Goal: Contribute content

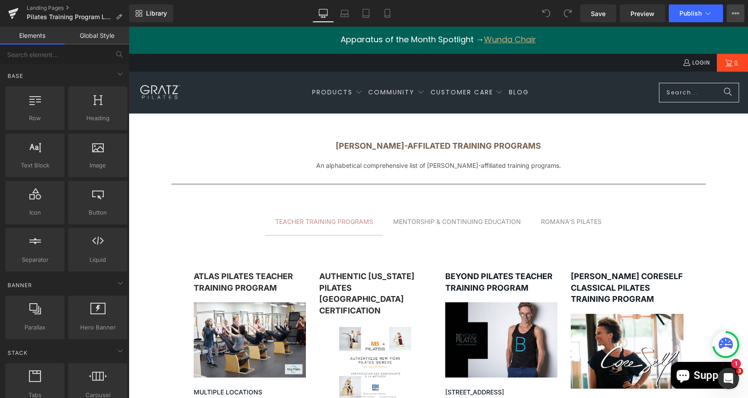
click at [735, 16] on icon at bounding box center [735, 13] width 7 height 7
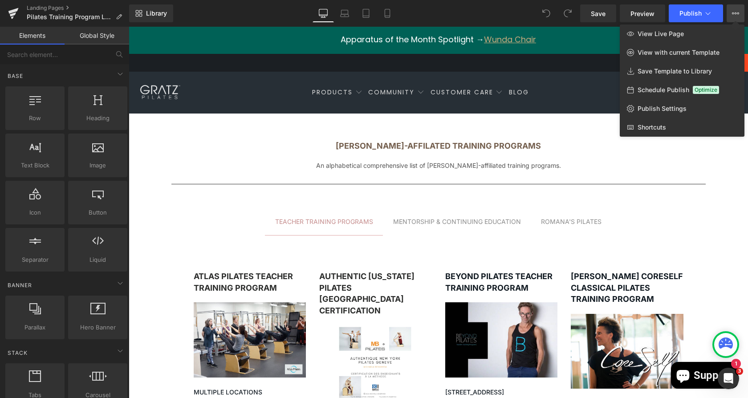
click at [537, 9] on div "Library Desktop Desktop Laptop Tablet Mobile Save Preview Publish Scheduled Vie…" at bounding box center [438, 13] width 619 height 18
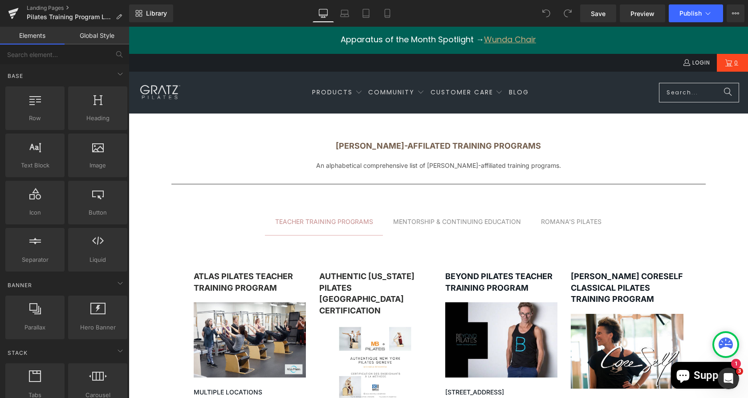
click at [549, 13] on icon at bounding box center [546, 13] width 8 height 8
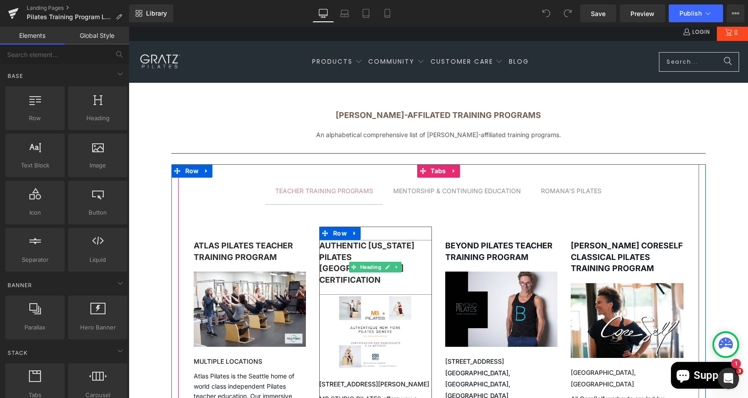
scroll to position [36, 0]
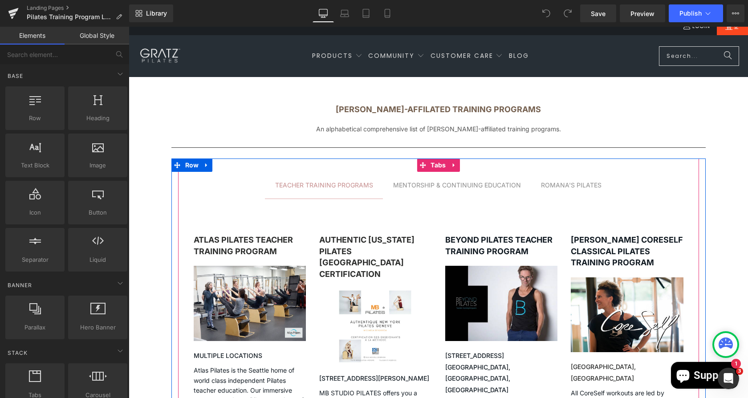
click at [481, 176] on span "MENTORSHIP & CONTINUING EDUCATION Text Block" at bounding box center [457, 185] width 148 height 27
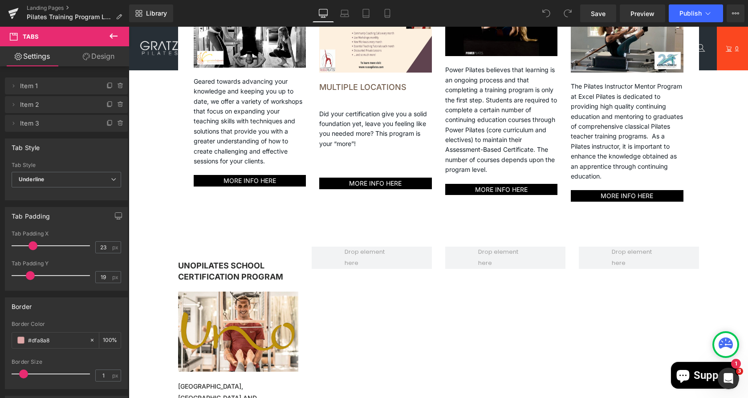
scroll to position [357, 0]
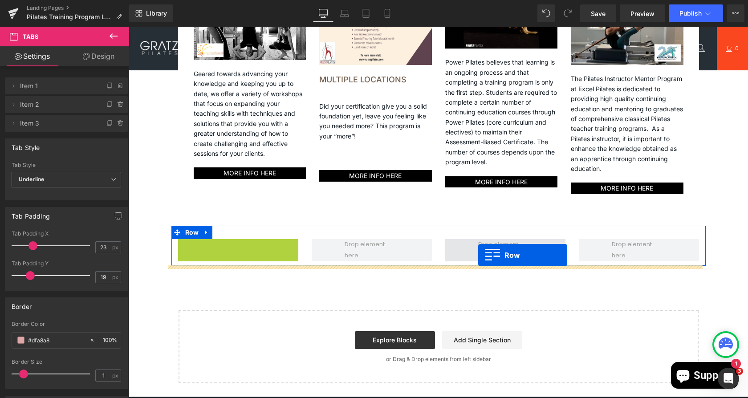
drag, startPoint x: 177, startPoint y: 248, endPoint x: 472, endPoint y: 253, distance: 295.6
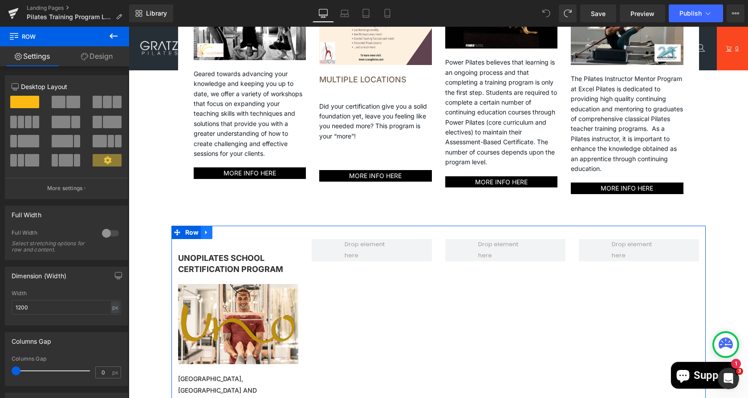
click at [202, 228] on link at bounding box center [207, 232] width 12 height 13
click at [212, 261] on strong "UnoPilates School Certification Program" at bounding box center [230, 263] width 105 height 21
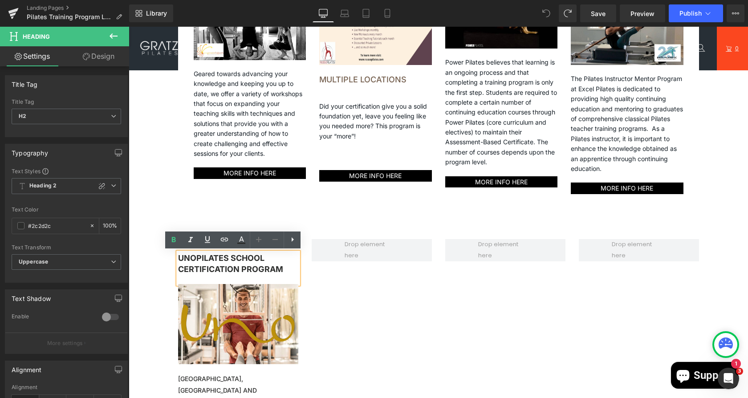
click at [401, 302] on div "UnoPilates School Certification Program Heading Image [GEOGRAPHIC_DATA], [GEOGR…" at bounding box center [438, 398] width 534 height 345
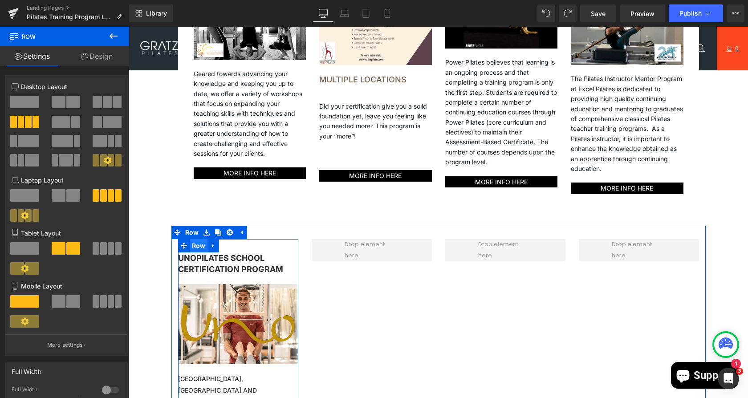
click at [191, 246] on span "Row" at bounding box center [199, 245] width 18 height 13
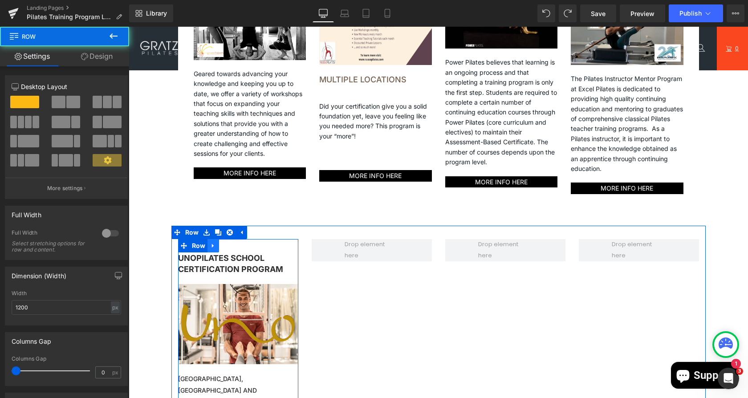
click at [212, 246] on icon at bounding box center [213, 246] width 2 height 4
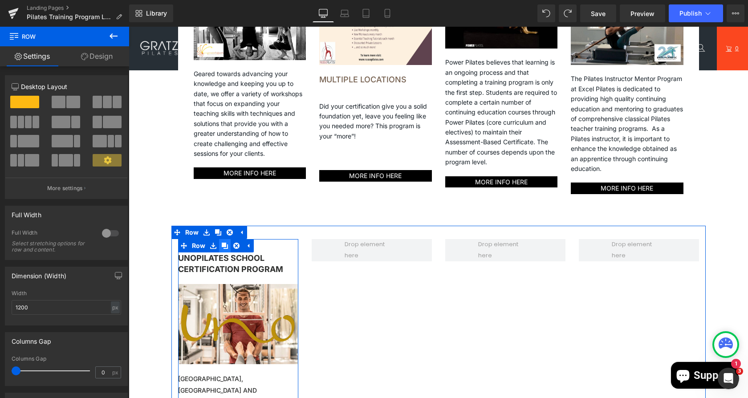
click at [222, 247] on icon at bounding box center [225, 245] width 6 height 7
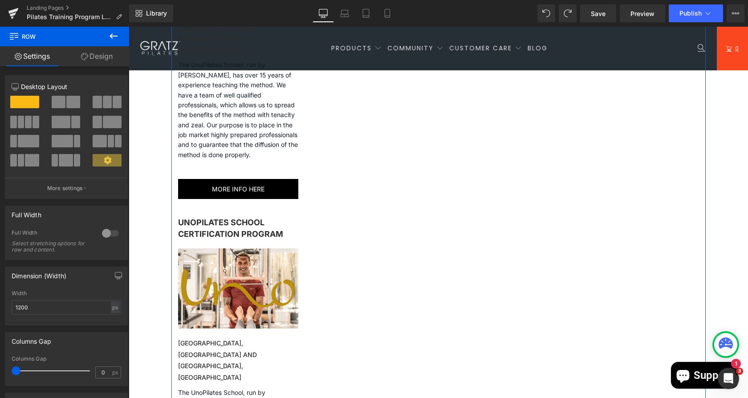
scroll to position [726, 0]
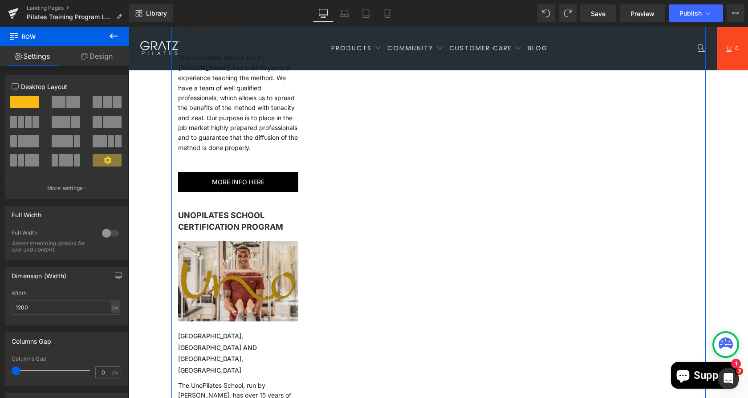
click at [209, 241] on img at bounding box center [238, 285] width 120 height 89
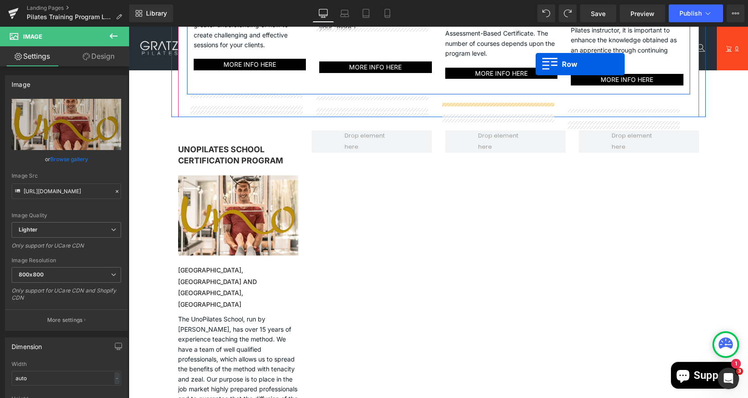
scroll to position [429, 0]
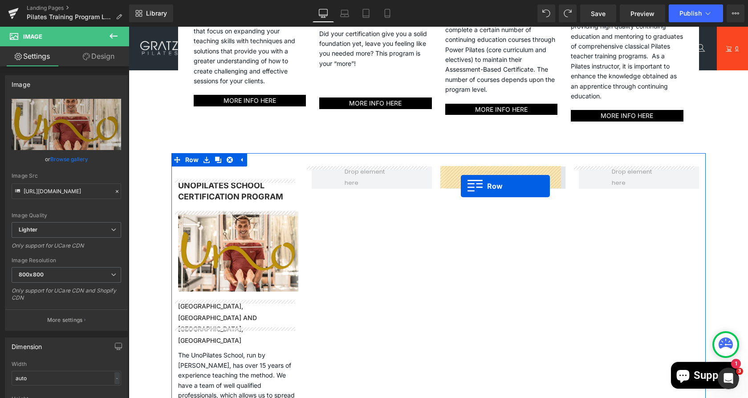
drag, startPoint x: 178, startPoint y: 181, endPoint x: 462, endPoint y: 177, distance: 284.9
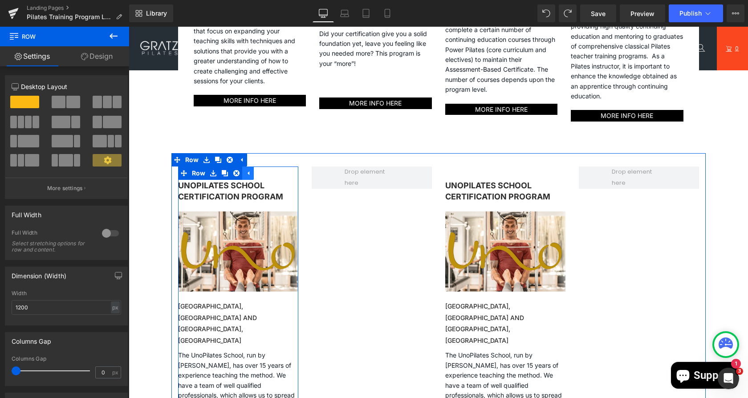
click at [245, 173] on icon at bounding box center [248, 173] width 6 height 7
click at [212, 173] on icon at bounding box center [213, 173] width 2 height 4
click at [222, 175] on icon at bounding box center [225, 173] width 6 height 6
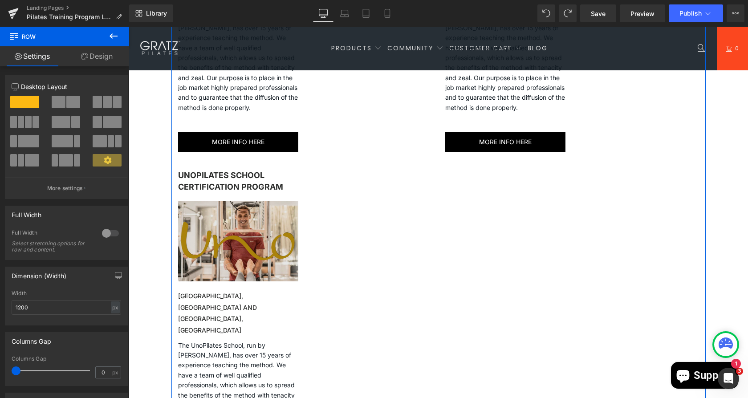
scroll to position [766, 0]
click at [215, 202] on img at bounding box center [238, 246] width 120 height 89
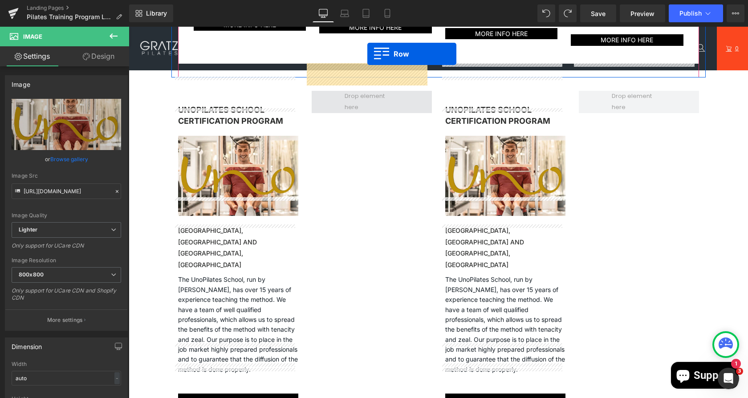
scroll to position [442, 0]
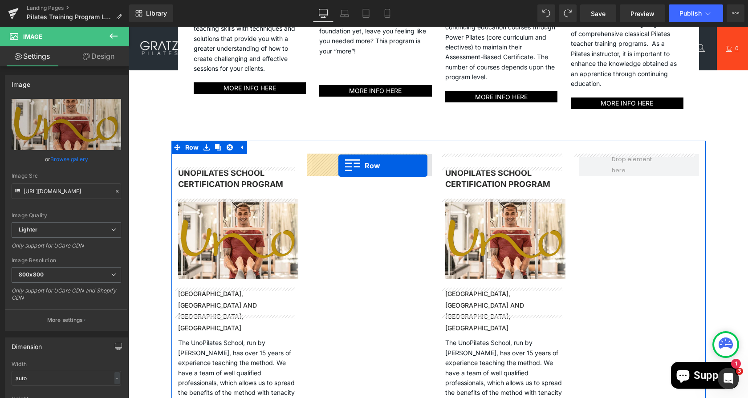
drag, startPoint x: 178, startPoint y: 140, endPoint x: 335, endPoint y: 165, distance: 158.6
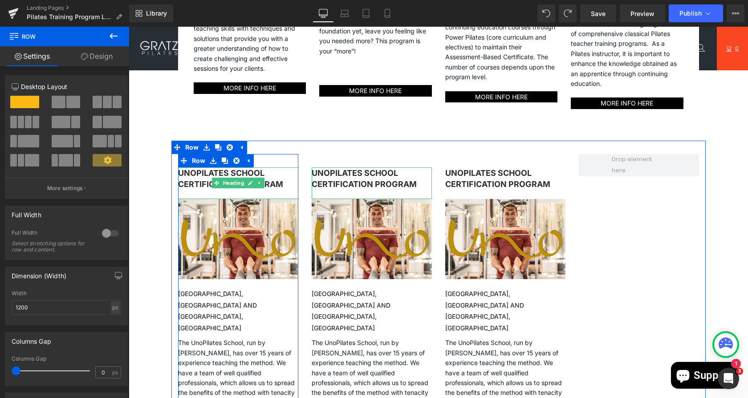
click at [197, 180] on strong "UnoPilates School Certification Program" at bounding box center [230, 178] width 105 height 21
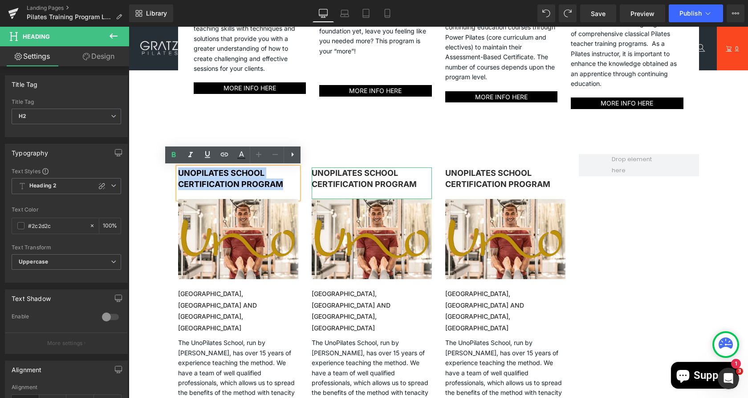
drag, startPoint x: 283, startPoint y: 184, endPoint x: 162, endPoint y: 169, distance: 122.0
click at [162, 169] on div "[PERSON_NAME]-affilated training programs Heading An alphabetical comprehensive…" at bounding box center [438, 144] width 619 height 944
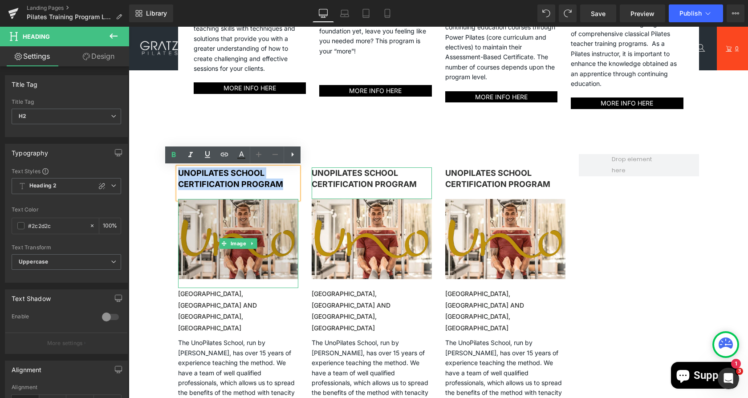
paste div
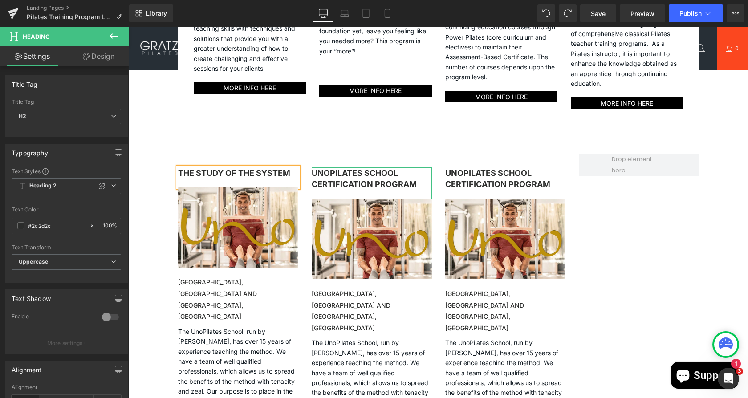
click at [178, 173] on b "The Study of the System" at bounding box center [234, 172] width 112 height 9
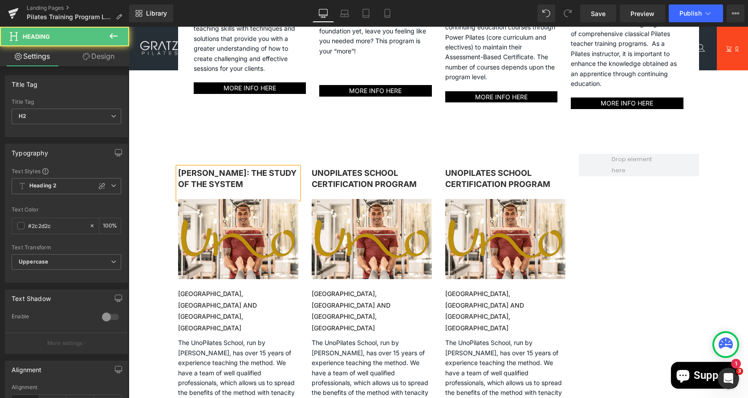
click at [238, 172] on b "[PERSON_NAME]: The Study of the System" at bounding box center [237, 178] width 118 height 21
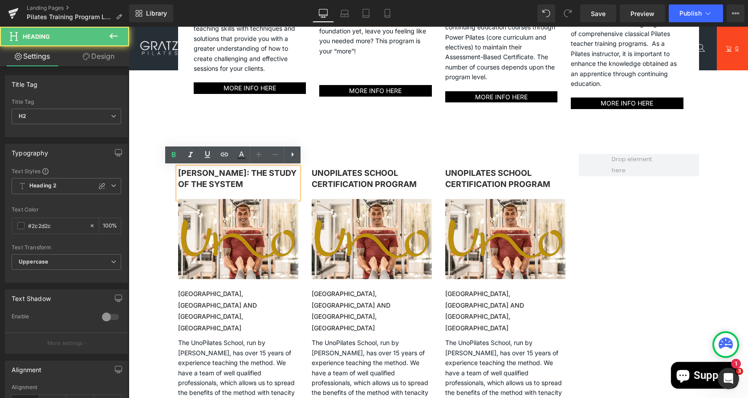
click at [235, 172] on b "[PERSON_NAME]: The Study of the System" at bounding box center [237, 178] width 118 height 21
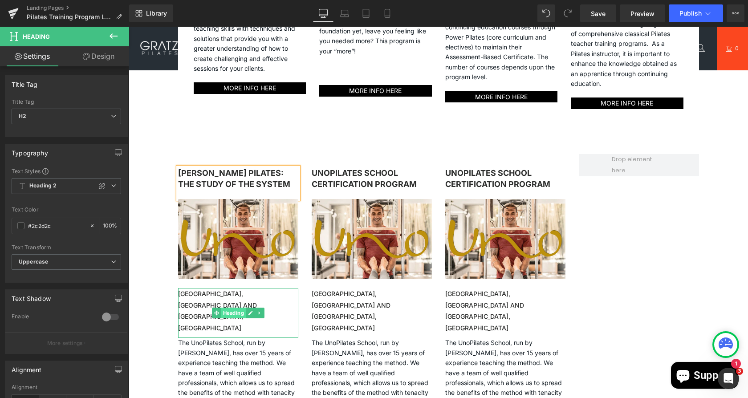
click at [222, 308] on span "Heading" at bounding box center [233, 313] width 24 height 11
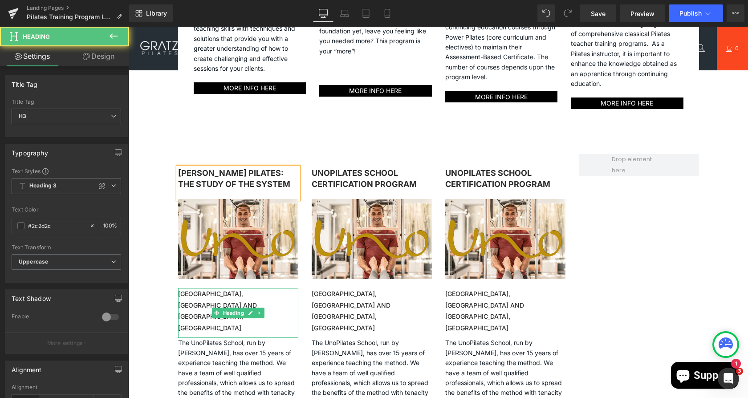
click at [196, 300] on h3 "[GEOGRAPHIC_DATA], [GEOGRAPHIC_DATA] and [GEOGRAPHIC_DATA], [GEOGRAPHIC_DATA]" at bounding box center [238, 310] width 120 height 45
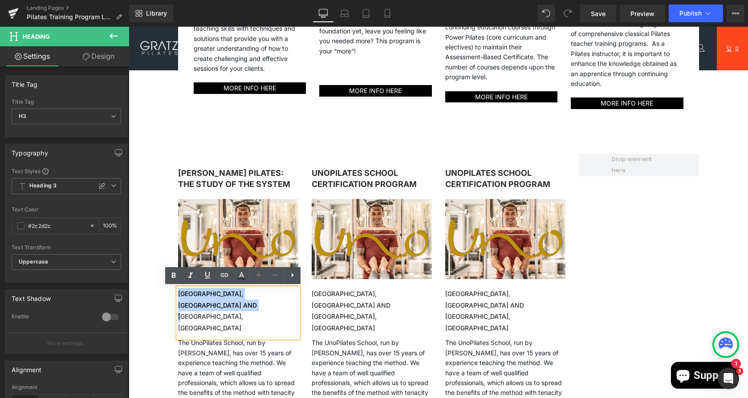
drag, startPoint x: 226, startPoint y: 304, endPoint x: 172, endPoint y: 292, distance: 54.7
click at [178, 292] on h3 "[GEOGRAPHIC_DATA], [GEOGRAPHIC_DATA] and [GEOGRAPHIC_DATA], [GEOGRAPHIC_DATA]" at bounding box center [238, 310] width 120 height 45
paste div
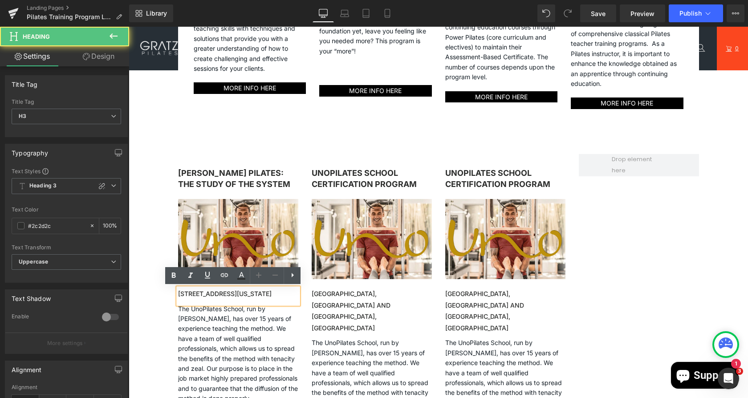
click at [178, 292] on h3 "[STREET_ADDRESS][US_STATE]" at bounding box center [238, 294] width 120 height 12
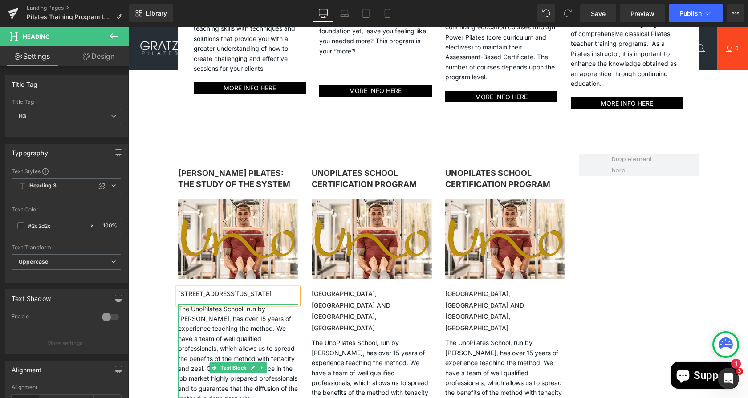
click at [227, 344] on p "The UnoPilates School, run by [PERSON_NAME], has over 15 years of experience te…" at bounding box center [238, 354] width 120 height 100
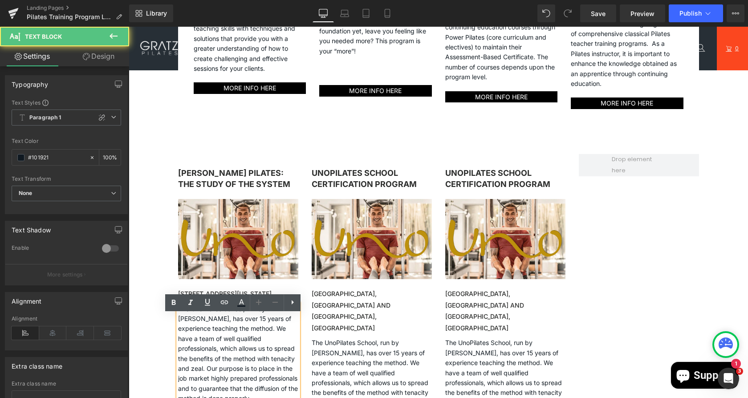
scroll to position [459, 0]
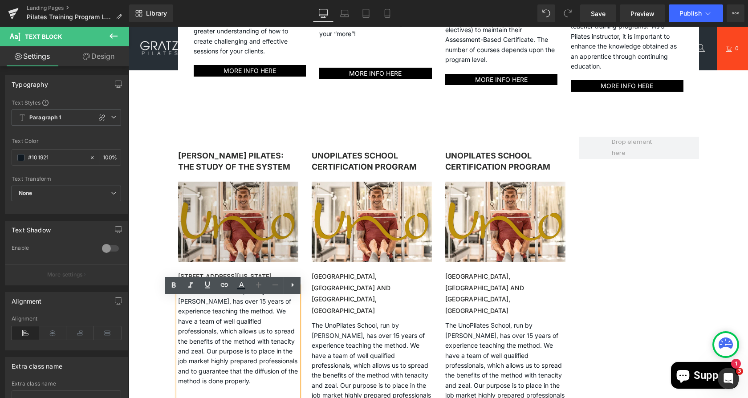
click at [231, 222] on div "Image" at bounding box center [238, 226] width 120 height 89
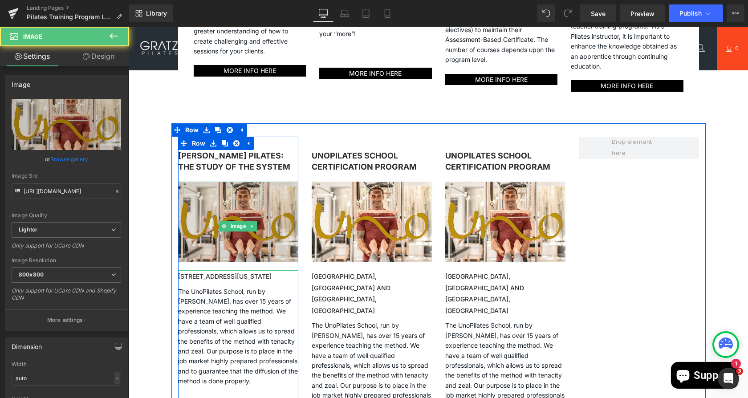
click at [231, 222] on span "Image" at bounding box center [237, 226] width 19 height 11
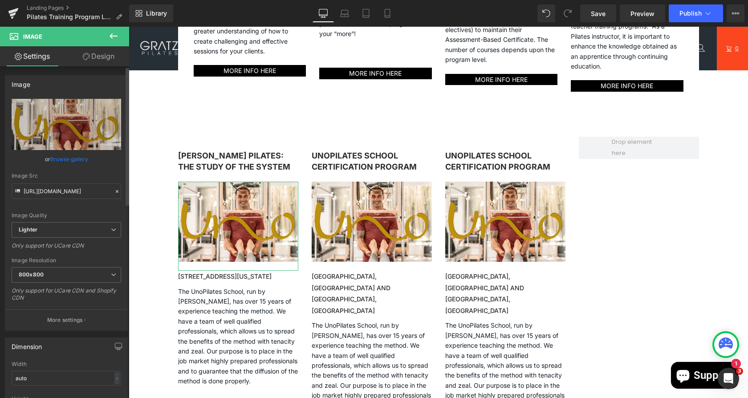
click at [71, 155] on link "Browse gallery" at bounding box center [69, 159] width 38 height 16
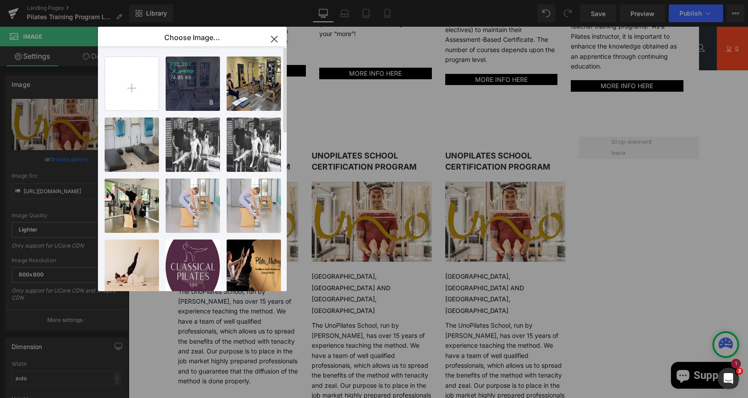
click at [196, 81] on div "PXL_202... _3_.webp 74.95 KB" at bounding box center [193, 84] width 54 height 54
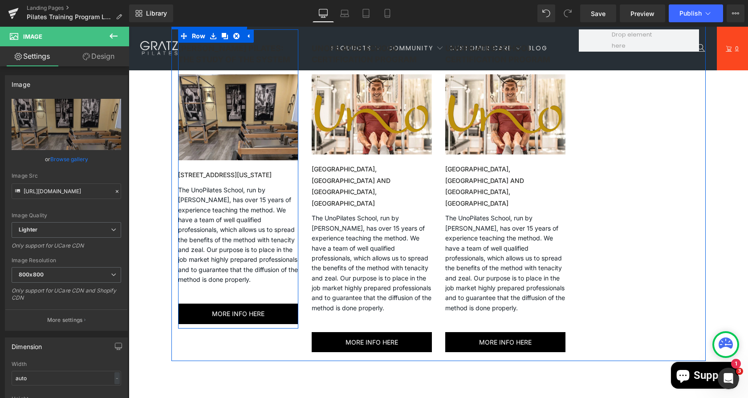
scroll to position [567, 0]
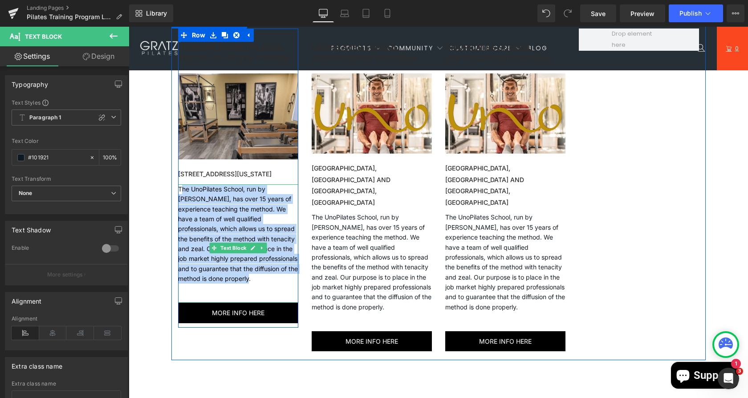
drag, startPoint x: 223, startPoint y: 272, endPoint x: 176, endPoint y: 202, distance: 84.7
click at [178, 202] on p "The UnoPilates School, run by [PERSON_NAME], has over 15 years of experience te…" at bounding box center [238, 234] width 120 height 100
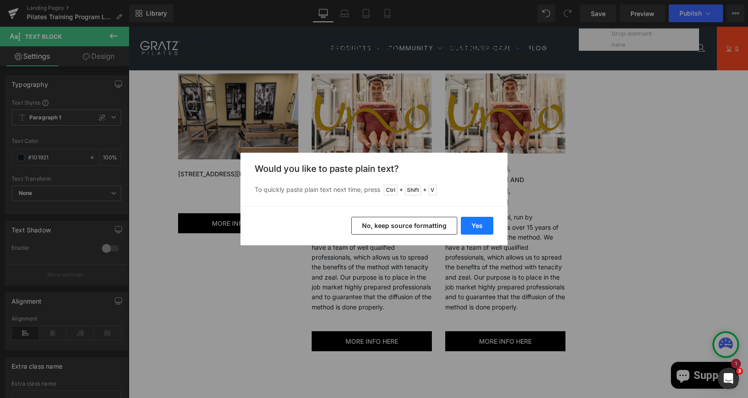
click at [480, 222] on button "Yes" at bounding box center [477, 226] width 32 height 18
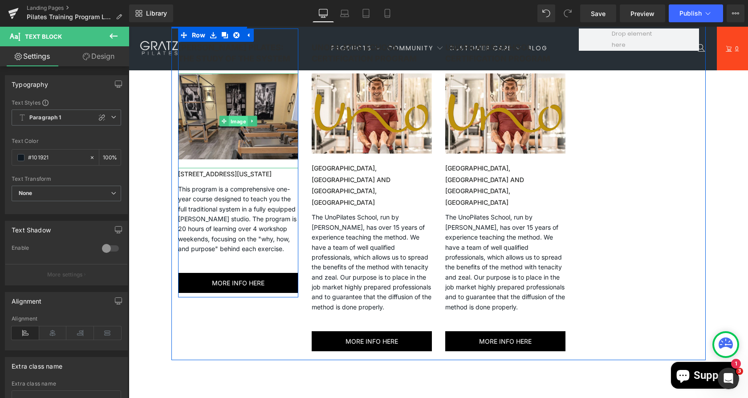
click at [228, 122] on span "Image" at bounding box center [237, 121] width 19 height 11
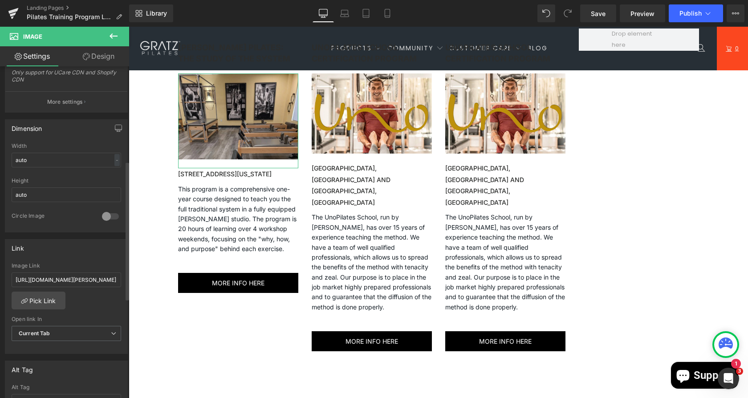
scroll to position [238, 0]
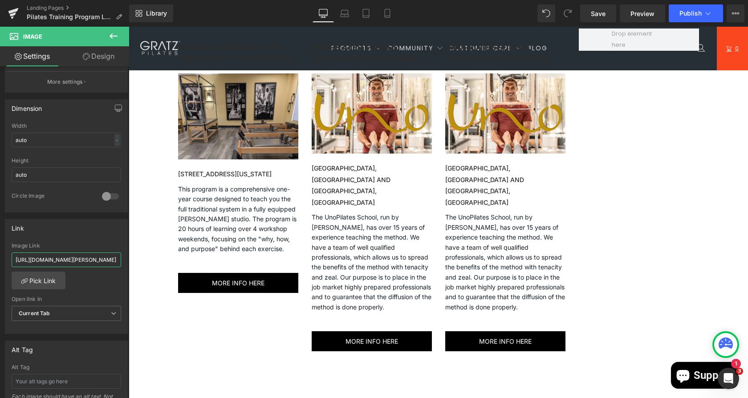
drag, startPoint x: 144, startPoint y: 284, endPoint x: 135, endPoint y: 260, distance: 26.0
paste input "[DOMAIN_NAME][URL]"
type input "[URL][DOMAIN_NAME]"
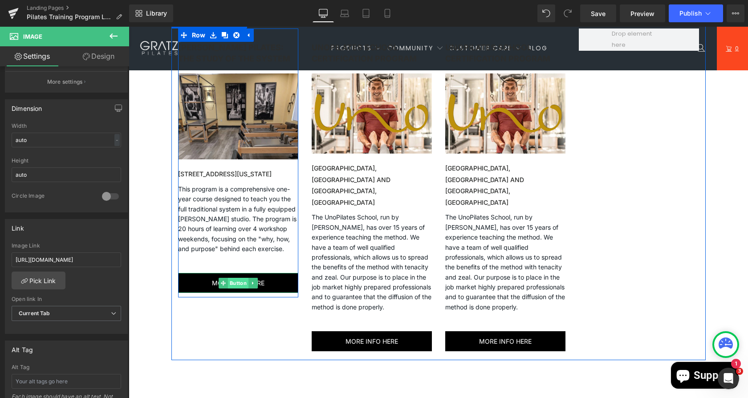
click at [234, 288] on span "Button" at bounding box center [237, 283] width 20 height 11
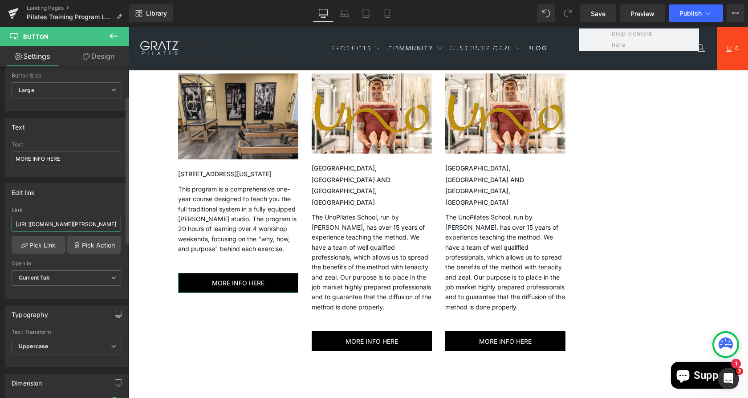
scroll to position [0, 164]
drag, startPoint x: 15, startPoint y: 222, endPoint x: 118, endPoint y: 227, distance: 103.0
click at [118, 227] on div "[URL][DOMAIN_NAME][PERSON_NAME] Link [URL][DOMAIN_NAME][PERSON_NAME] Pick Link …" at bounding box center [66, 252] width 122 height 91
paste input "[DOMAIN_NAME][URL]"
type input "[URL][DOMAIN_NAME]"
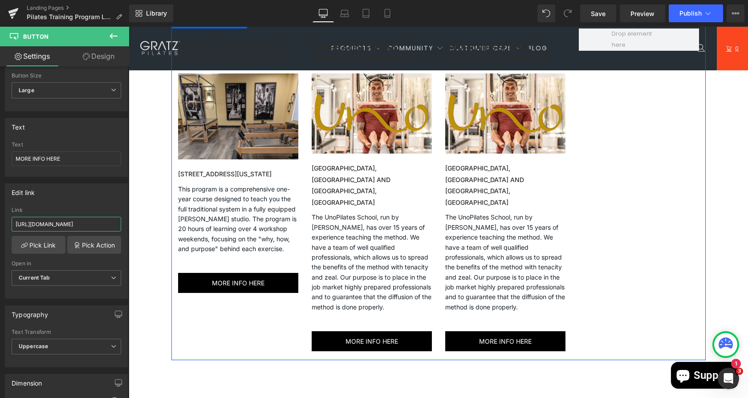
scroll to position [470, 0]
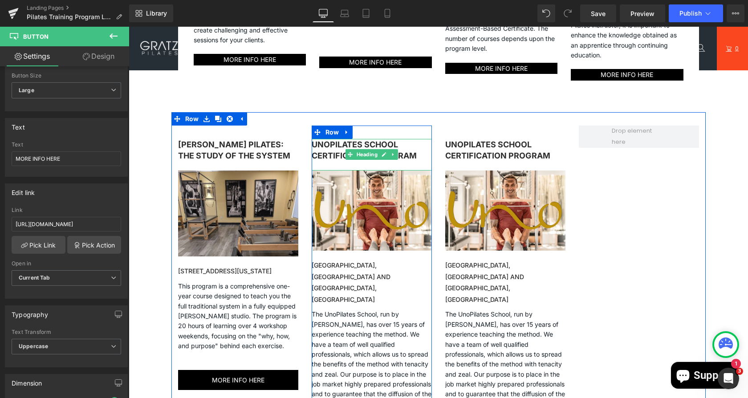
click at [329, 150] on strong "UnoPilates School Certification Program" at bounding box center [364, 150] width 105 height 21
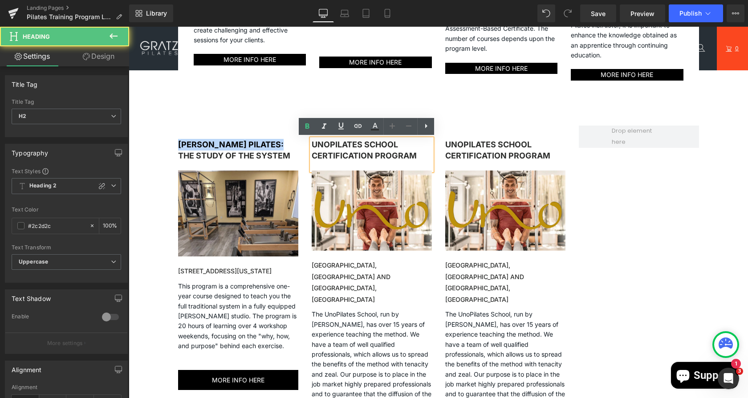
drag, startPoint x: 274, startPoint y: 143, endPoint x: 168, endPoint y: 138, distance: 105.6
click at [171, 138] on div "[PERSON_NAME] Pilates: The Study of the System Heading Image [STREET_ADDRESS][U…" at bounding box center [238, 260] width 134 height 269
copy b "[PERSON_NAME] Pilates:"
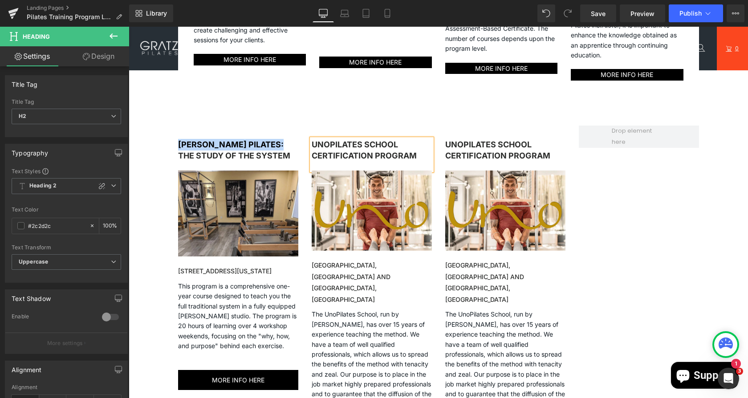
click at [387, 156] on strong "UnoPilates School Certification Program" at bounding box center [364, 150] width 105 height 21
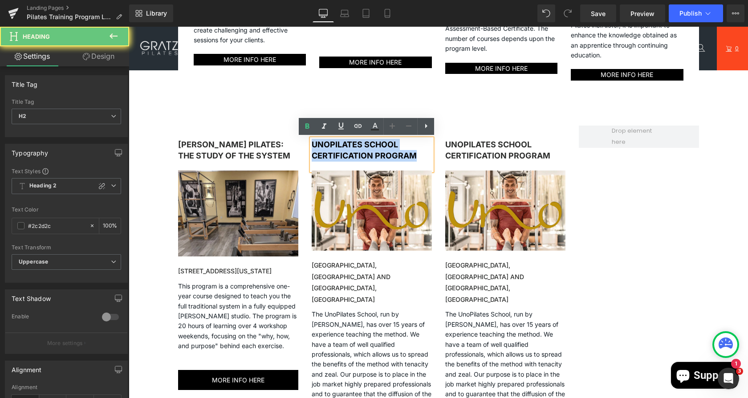
drag, startPoint x: 421, startPoint y: 152, endPoint x: 290, endPoint y: 144, distance: 131.1
click at [290, 144] on div "[PERSON_NAME] Pilates: The Study of the System Heading Image [STREET_ADDRESS][U…" at bounding box center [438, 284] width 534 height 345
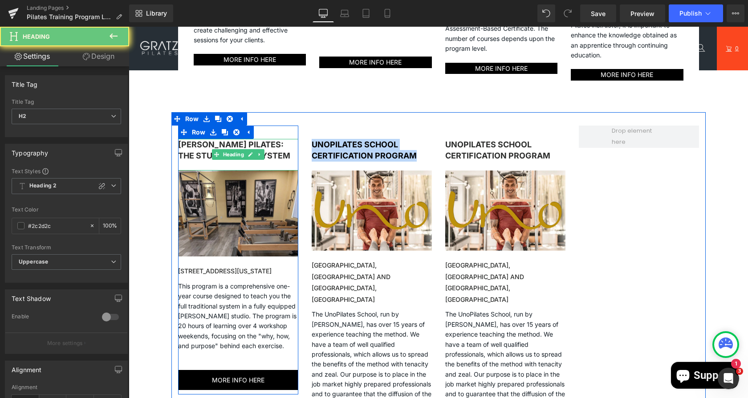
paste div
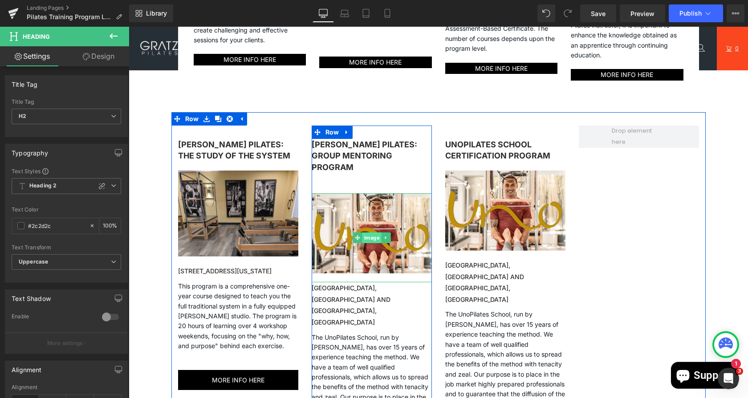
click at [366, 235] on span "Image" at bounding box center [371, 237] width 19 height 11
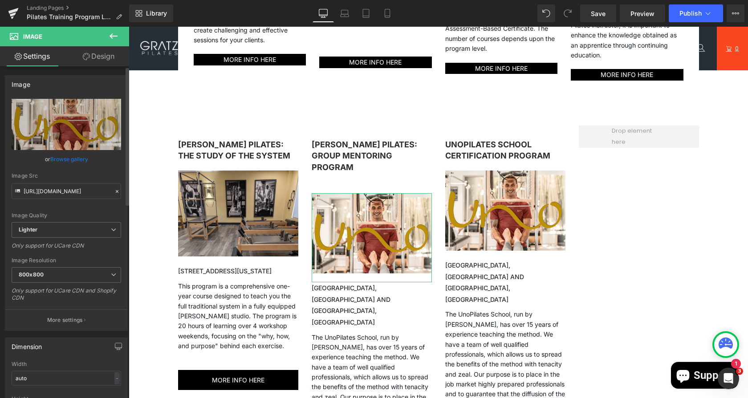
click at [66, 155] on link "Browse gallery" at bounding box center [69, 159] width 38 height 16
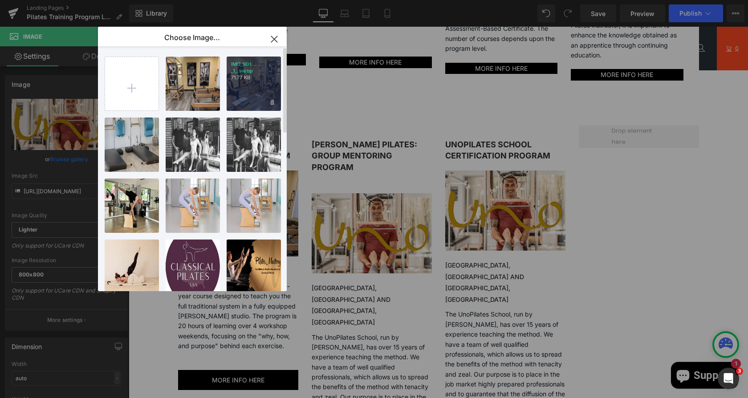
click at [241, 89] on div "IMG_901... _1_.webp 71.77 KB" at bounding box center [254, 84] width 54 height 54
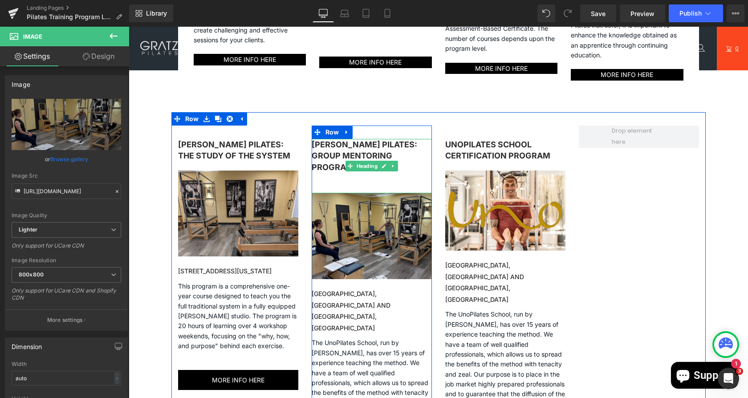
click at [327, 175] on div at bounding box center [372, 179] width 120 height 12
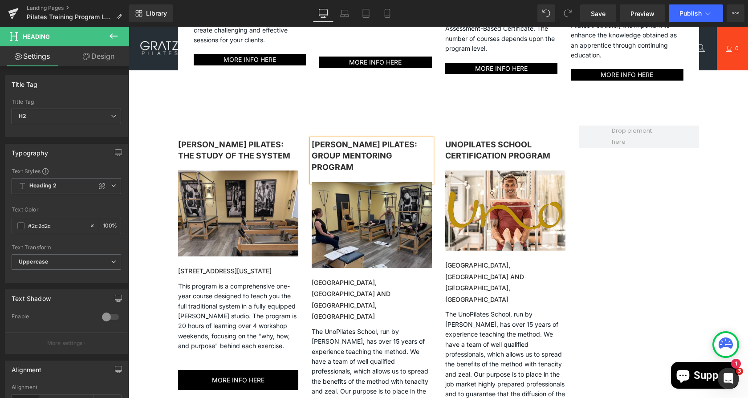
click at [327, 175] on div "[PERSON_NAME] Pilates: Group Mentoring Program" at bounding box center [372, 160] width 120 height 43
click at [154, 150] on div "[PERSON_NAME]-affilated training programs Heading An alphabetical comprehensive…" at bounding box center [438, 124] width 619 height 962
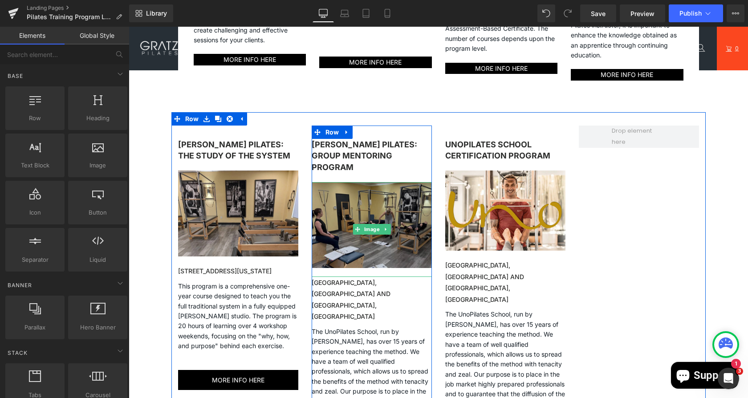
click at [365, 218] on img at bounding box center [372, 229] width 120 height 95
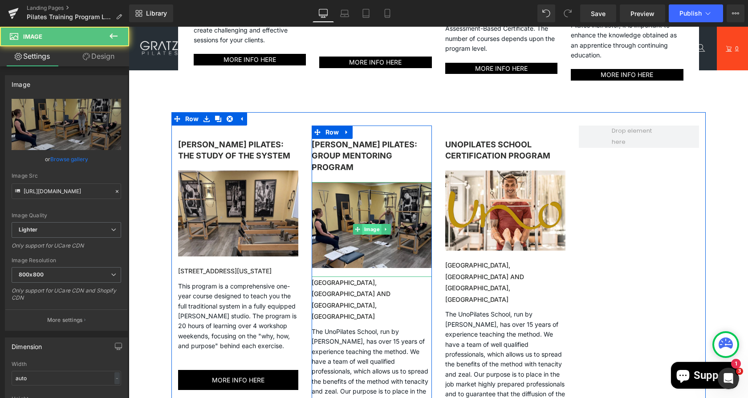
click at [365, 228] on span "Image" at bounding box center [371, 229] width 19 height 11
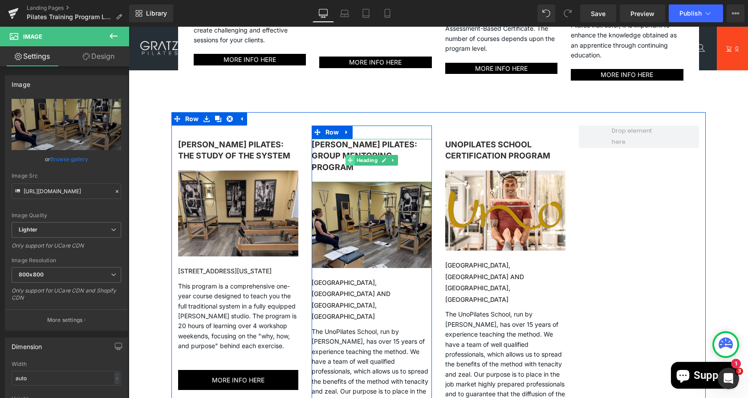
click at [345, 162] on span at bounding box center [349, 160] width 9 height 11
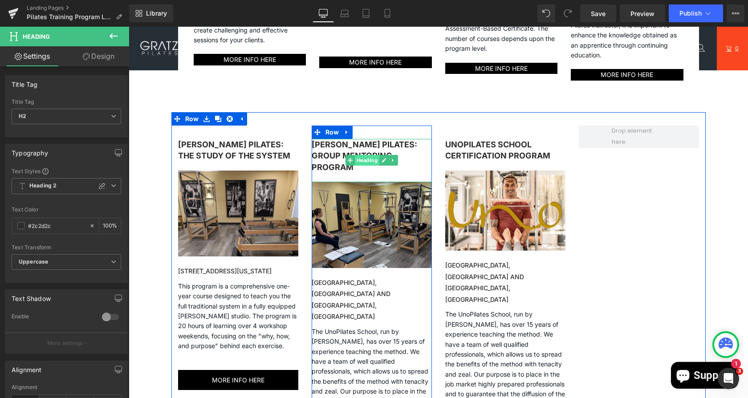
click at [362, 158] on span "Heading" at bounding box center [366, 160] width 24 height 11
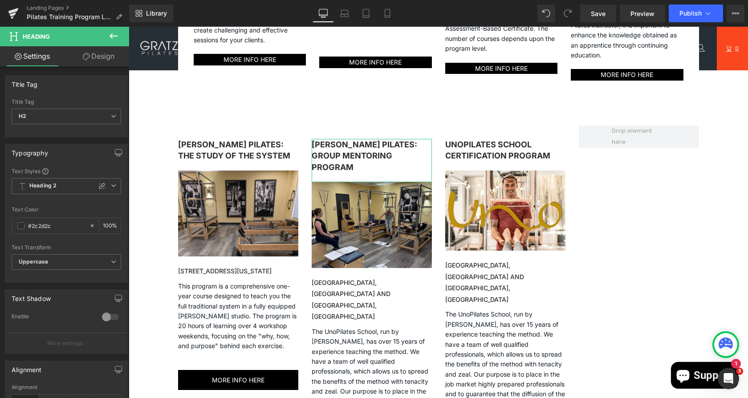
click at [106, 63] on link "Design" at bounding box center [98, 56] width 65 height 20
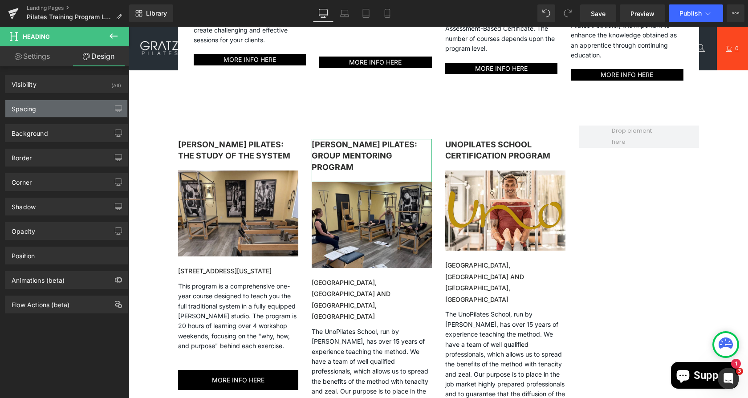
click at [57, 112] on div "Spacing" at bounding box center [66, 108] width 122 height 17
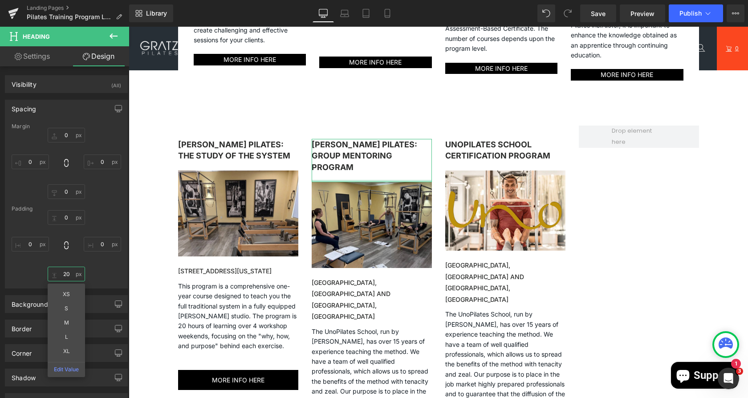
click at [68, 271] on input "text" at bounding box center [66, 274] width 37 height 15
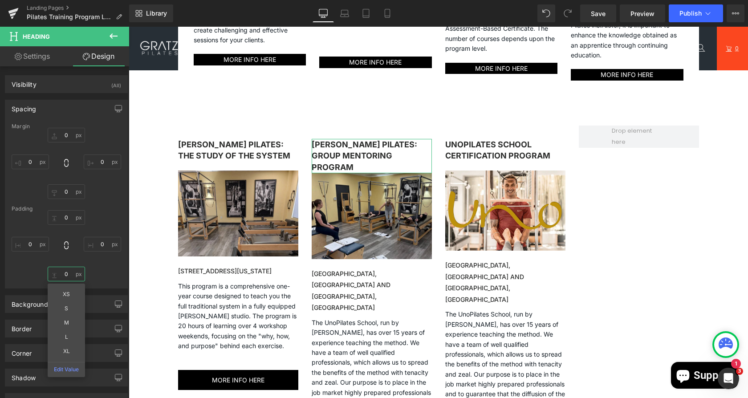
type input "0"
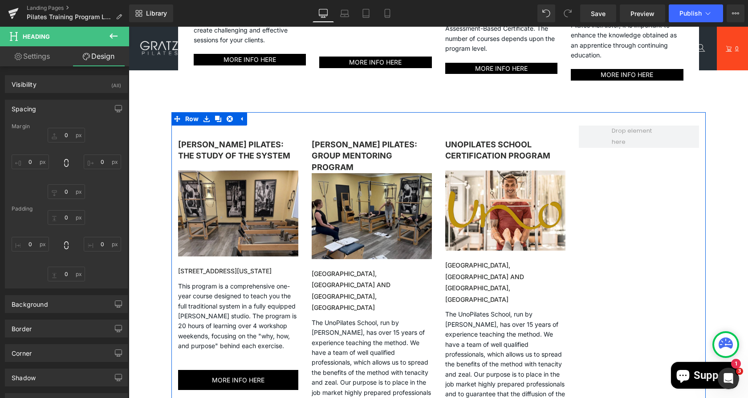
click at [595, 243] on div "[PERSON_NAME] Pilates: The Study of the System Heading Image [STREET_ADDRESS][U…" at bounding box center [438, 288] width 534 height 353
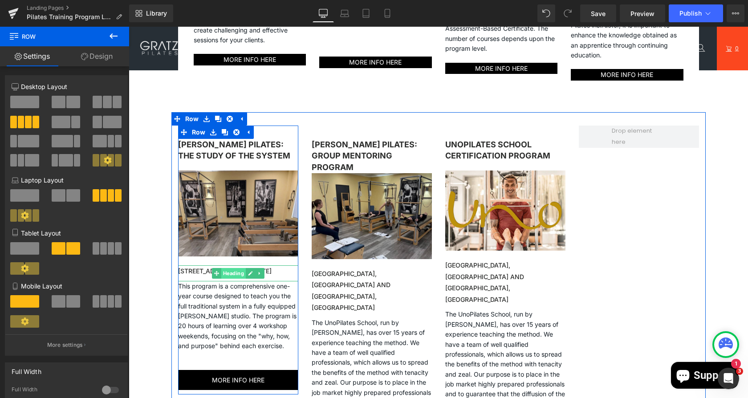
click at [231, 279] on span "Heading" at bounding box center [233, 273] width 24 height 11
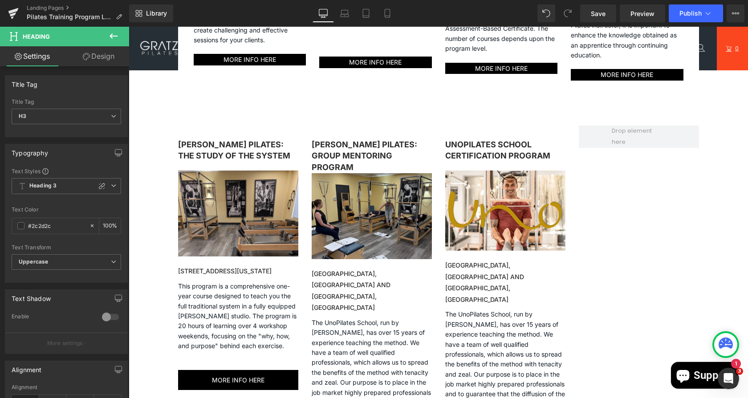
drag, startPoint x: 273, startPoint y: 281, endPoint x: 160, endPoint y: 268, distance: 114.3
click at [160, 268] on div "[PERSON_NAME]-affilated training programs Heading An alphabetical comprehensive…" at bounding box center [438, 119] width 619 height 953
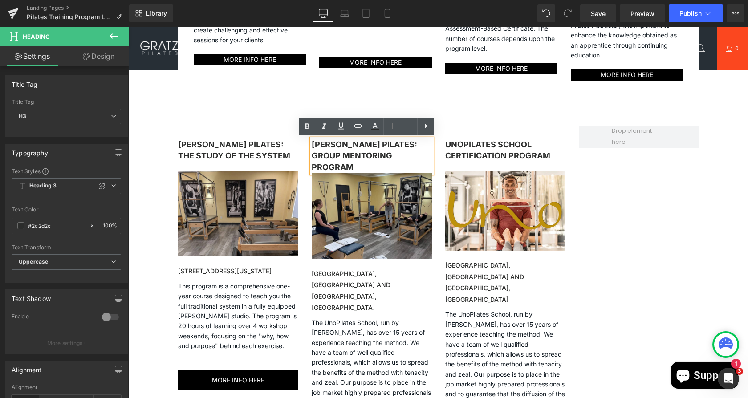
copy h3 "[STREET_ADDRESS][US_STATE]"
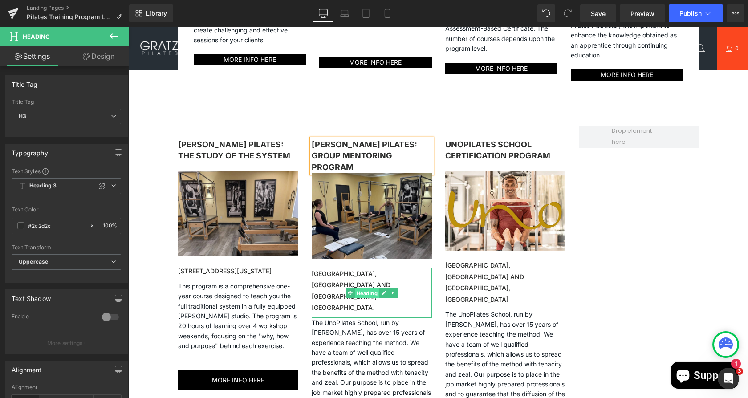
click at [365, 288] on span "Heading" at bounding box center [366, 293] width 24 height 11
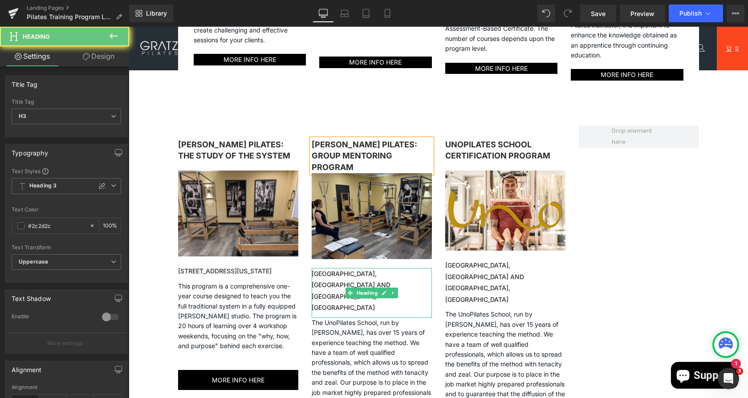
click at [410, 287] on h3 "[GEOGRAPHIC_DATA], [GEOGRAPHIC_DATA] and [GEOGRAPHIC_DATA], [GEOGRAPHIC_DATA]" at bounding box center [372, 290] width 120 height 45
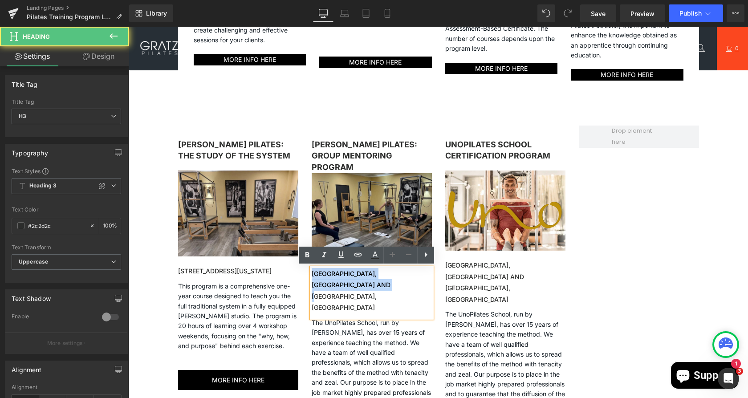
drag, startPoint x: 405, startPoint y: 284, endPoint x: 300, endPoint y: 266, distance: 106.2
click at [305, 266] on div "[PERSON_NAME] Pilates: Group Mentoring Program Heading Image [GEOGRAPHIC_DATA],…" at bounding box center [372, 294] width 134 height 336
paste div
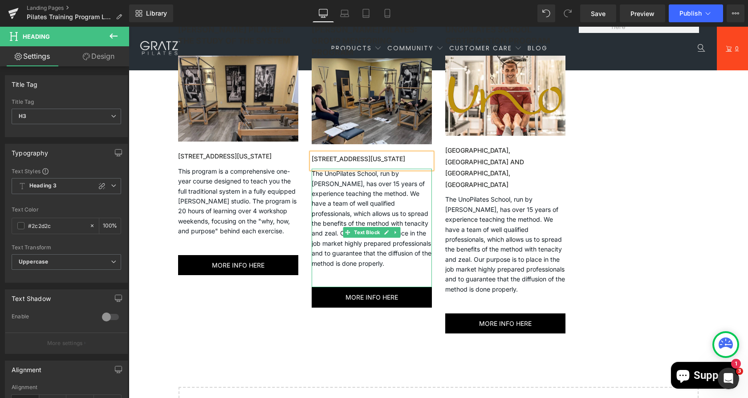
scroll to position [588, 0]
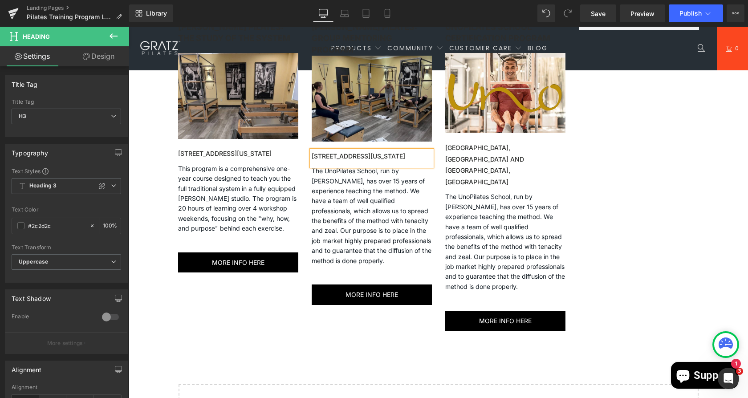
click at [382, 266] on p "The UnoPilates School, run by [PERSON_NAME], has over 15 years of experience te…" at bounding box center [372, 216] width 120 height 100
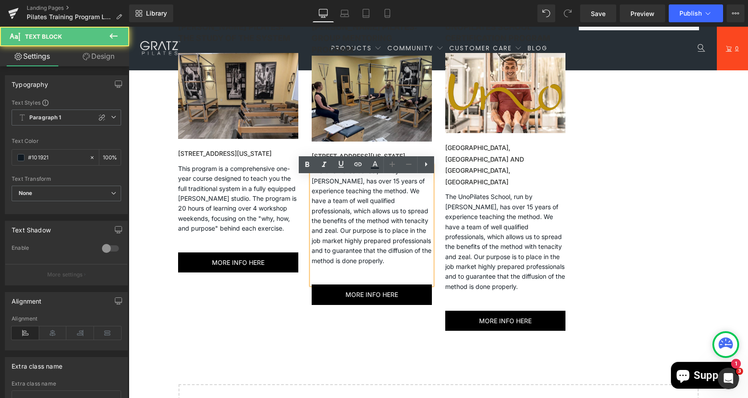
click at [382, 266] on p "The UnoPilates School, run by [PERSON_NAME], has over 15 years of experience te…" at bounding box center [372, 216] width 120 height 100
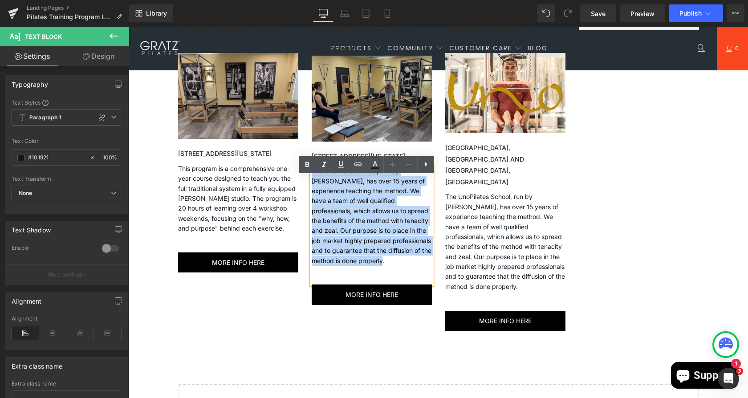
drag, startPoint x: 353, startPoint y: 254, endPoint x: 307, endPoint y: 183, distance: 84.1
click at [312, 183] on p "The UnoPilates School, run by [PERSON_NAME], has over 15 years of experience te…" at bounding box center [372, 216] width 120 height 100
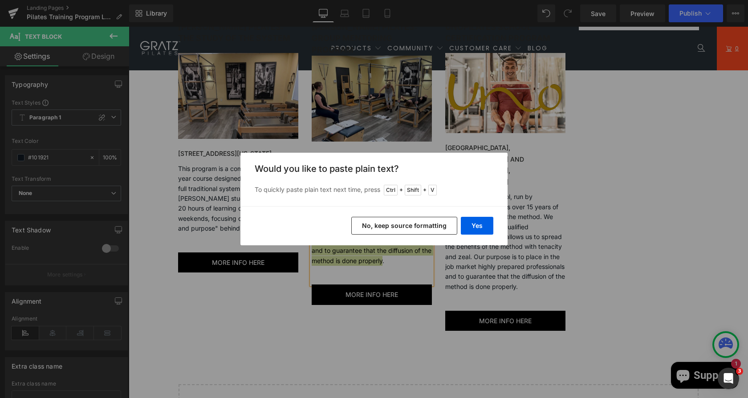
click at [307, 183] on div "Would you like to paste plain text? To quickly paste plain text next time, pres…" at bounding box center [373, 179] width 267 height 53
click at [468, 222] on button "Yes" at bounding box center [477, 226] width 32 height 18
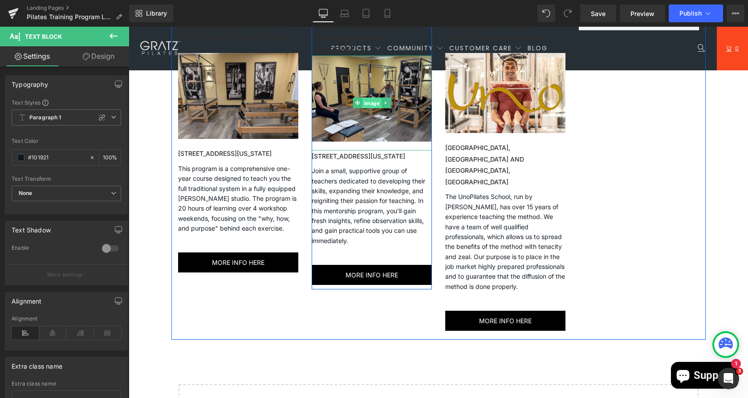
click at [363, 101] on span "Image" at bounding box center [371, 103] width 19 height 11
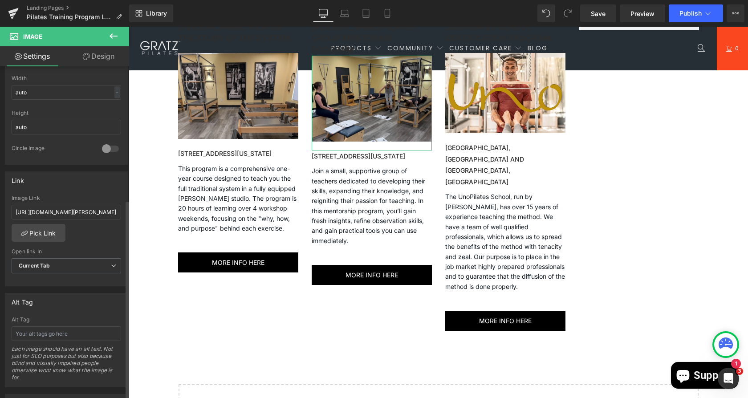
scroll to position [287, 0]
drag, startPoint x: 142, startPoint y: 232, endPoint x: 155, endPoint y: 208, distance: 27.5
paste input "[DOMAIN_NAME][URL]"
type input "[URL][DOMAIN_NAME]"
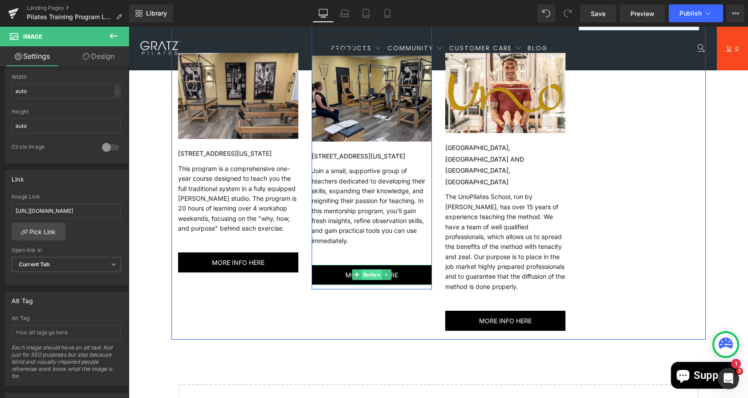
click at [368, 280] on span "Button" at bounding box center [371, 274] width 20 height 11
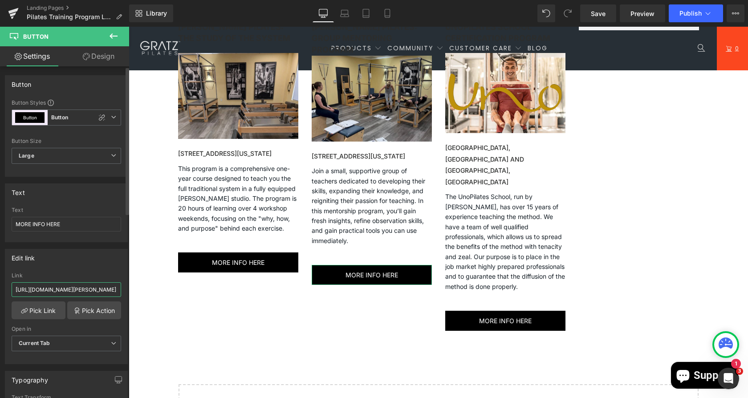
drag, startPoint x: 12, startPoint y: 285, endPoint x: 125, endPoint y: 284, distance: 112.6
click at [125, 284] on div "Edit link [URL][DOMAIN_NAME][PERSON_NAME] Link [URL][DOMAIN_NAME][PERSON_NAME] …" at bounding box center [66, 303] width 133 height 122
paste input "[DOMAIN_NAME][URL]"
type input "[URL][DOMAIN_NAME]"
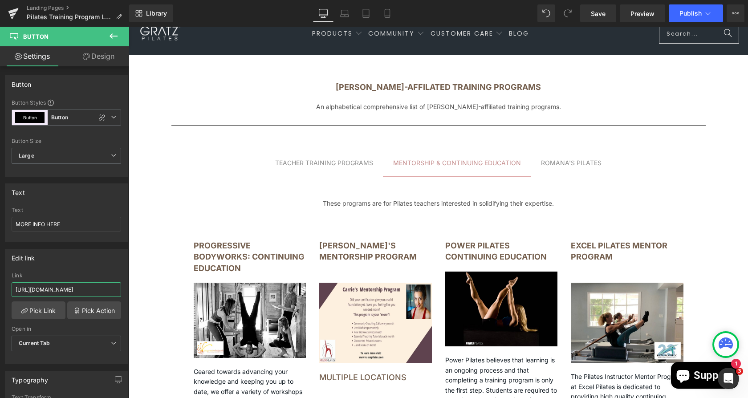
scroll to position [60, 0]
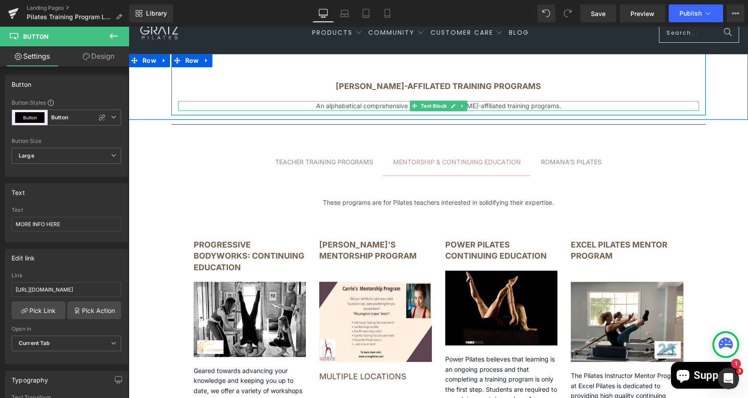
click at [502, 105] on p "An alphabetical comprehensive list of [PERSON_NAME]-affiliated training program…" at bounding box center [438, 106] width 476 height 10
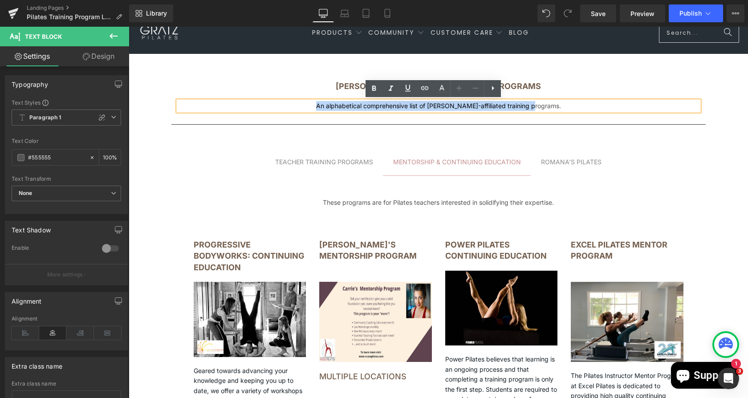
drag, startPoint x: 561, startPoint y: 105, endPoint x: 320, endPoint y: 113, distance: 240.9
click at [320, 113] on div "[PERSON_NAME]-affilated training programs Heading An alphabetical comprehensive…" at bounding box center [438, 84] width 534 height 61
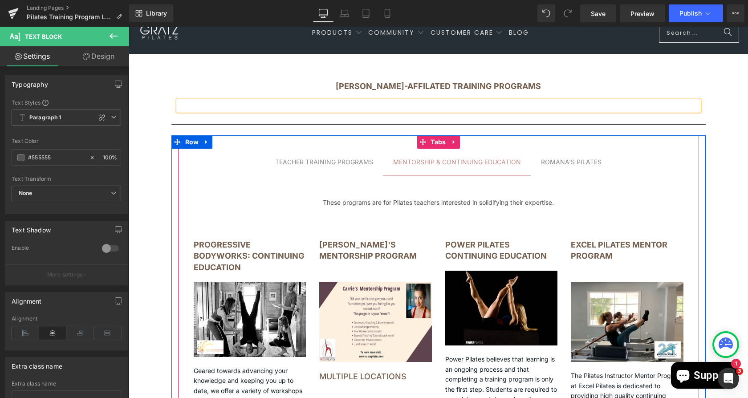
click at [318, 162] on div "TEACHER TRAINING PROGRAMS" at bounding box center [324, 162] width 98 height 10
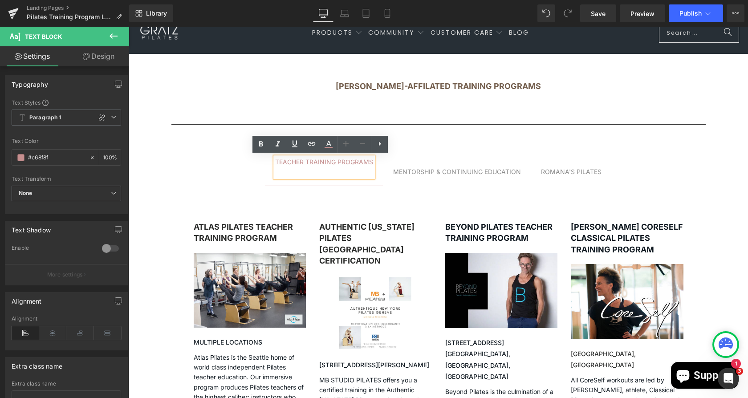
click at [454, 170] on div "MENTORSHIP & CONTINUING EDUCATION" at bounding box center [457, 172] width 128 height 10
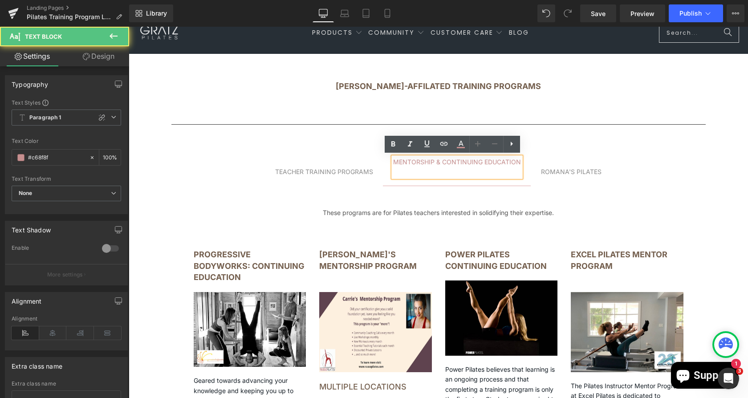
click at [550, 170] on div "ROMANA'S PILATES" at bounding box center [571, 172] width 61 height 10
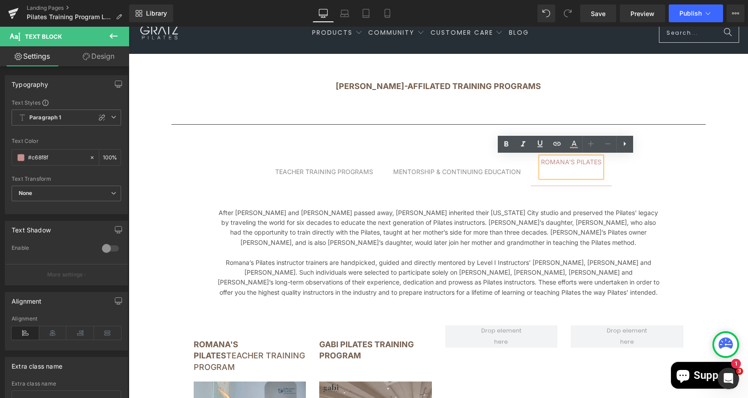
click at [463, 176] on span "MENTORSHIP & CONTINUING EDUCATION Text Block" at bounding box center [457, 171] width 148 height 27
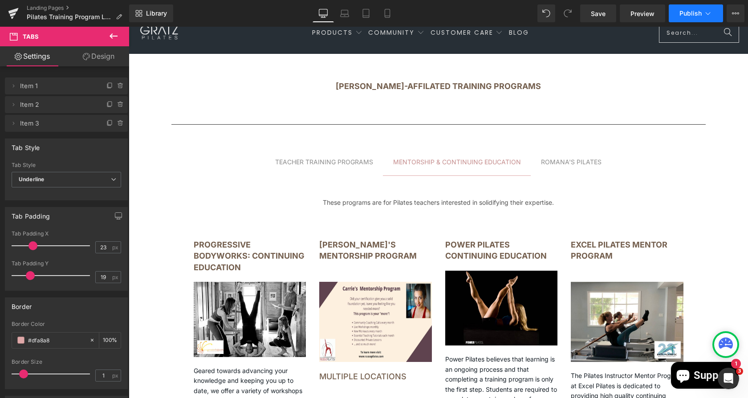
click at [678, 17] on button "Publish" at bounding box center [696, 13] width 54 height 18
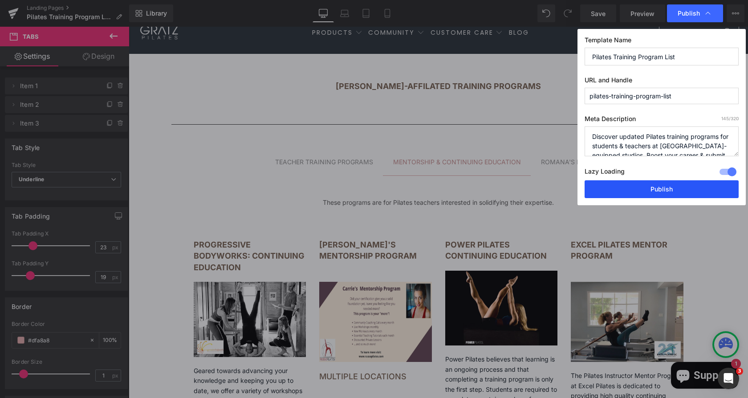
click at [606, 185] on button "Publish" at bounding box center [661, 189] width 154 height 18
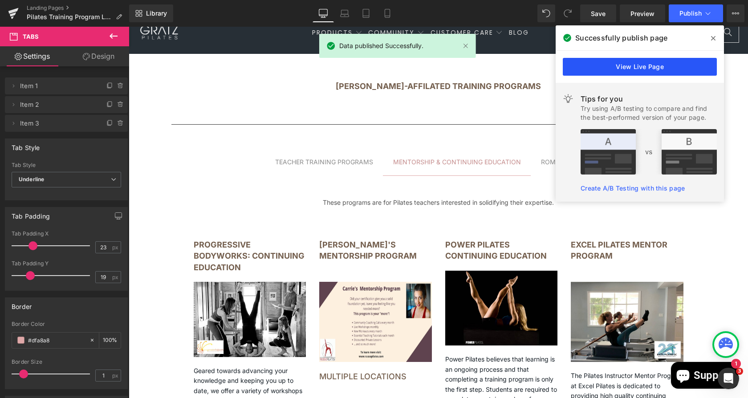
click at [639, 72] on link "View Live Page" at bounding box center [640, 67] width 154 height 18
